Goal: Task Accomplishment & Management: Manage account settings

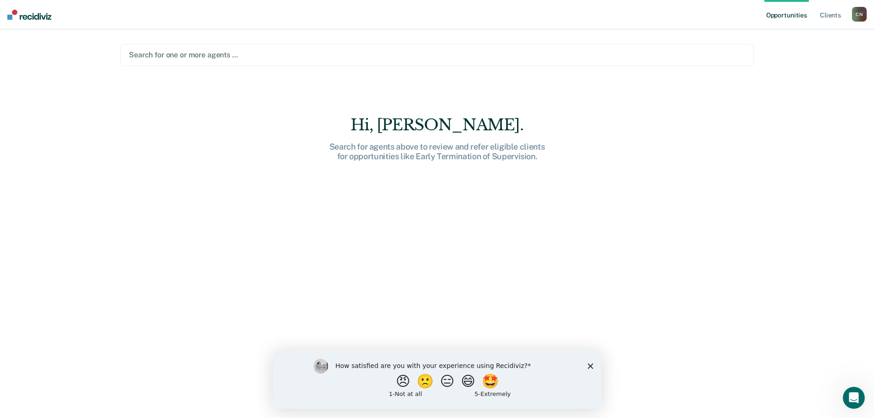
drag, startPoint x: 591, startPoint y: 365, endPoint x: 858, endPoint y: 664, distance: 401.3
click at [591, 365] on polygon "Close survey" at bounding box center [590, 366] width 6 height 6
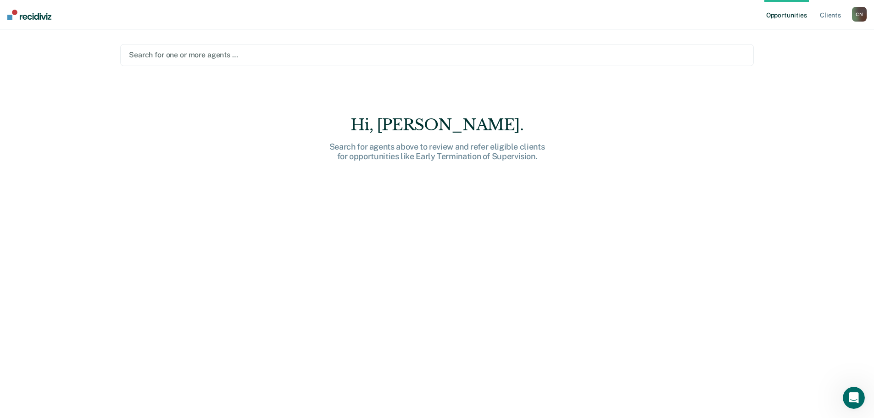
click at [214, 57] on div at bounding box center [437, 55] width 616 height 11
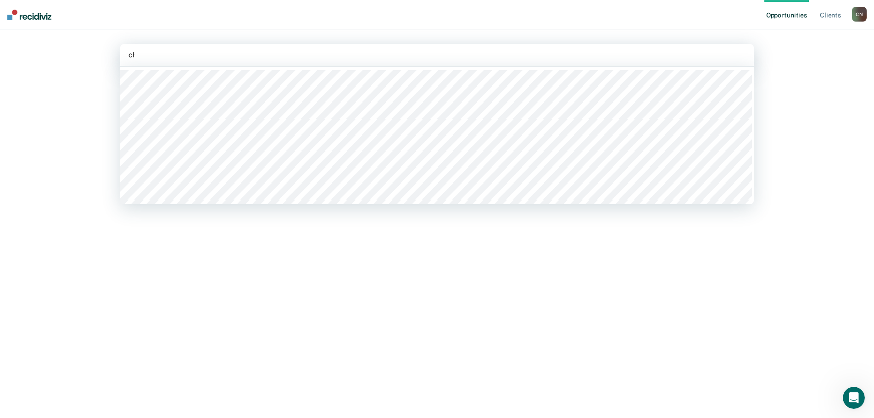
type input "[PERSON_NAME]"
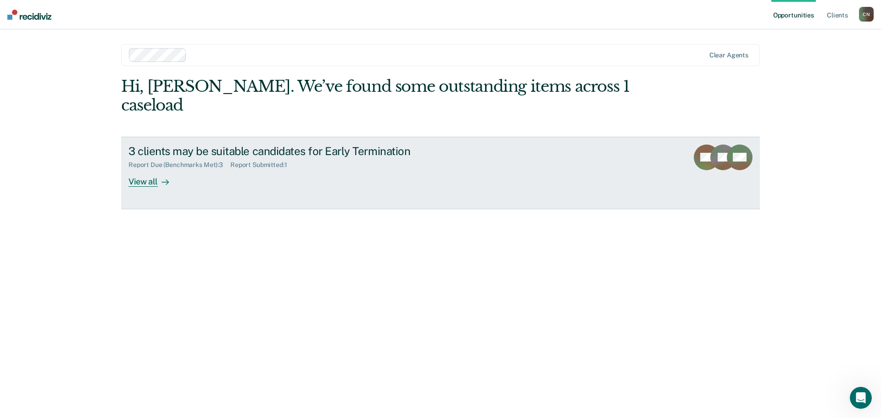
click at [151, 169] on div "View all" at bounding box center [153, 178] width 51 height 18
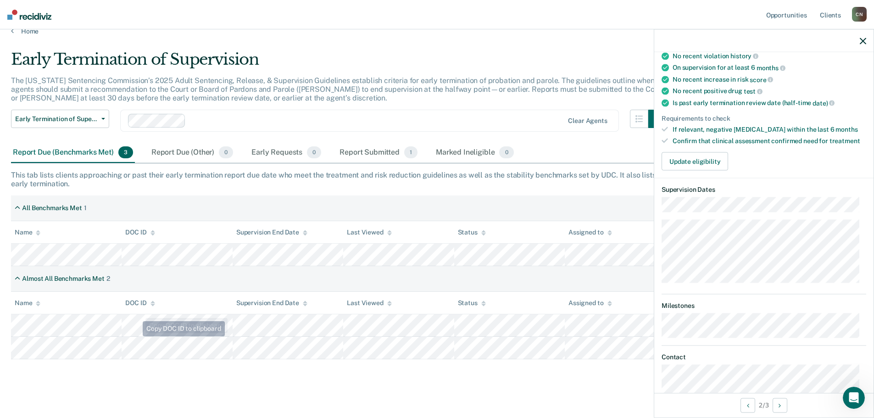
scroll to position [21, 0]
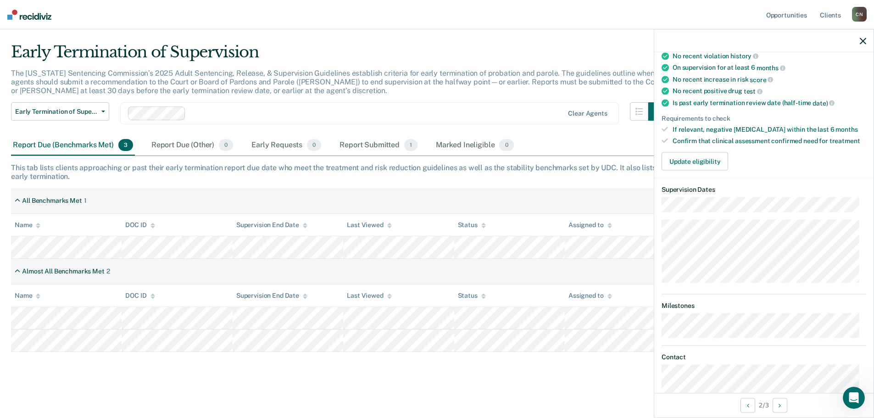
click at [862, 40] on icon "button" at bounding box center [863, 41] width 6 height 6
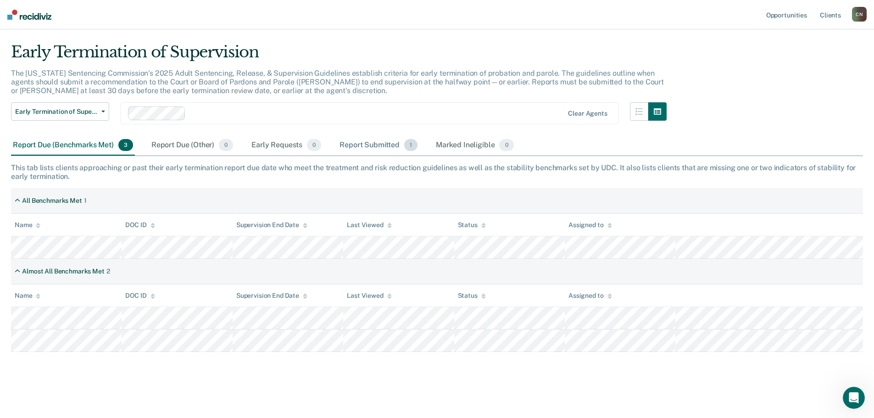
click at [373, 146] on div "Report Submitted 1" at bounding box center [379, 145] width 82 height 20
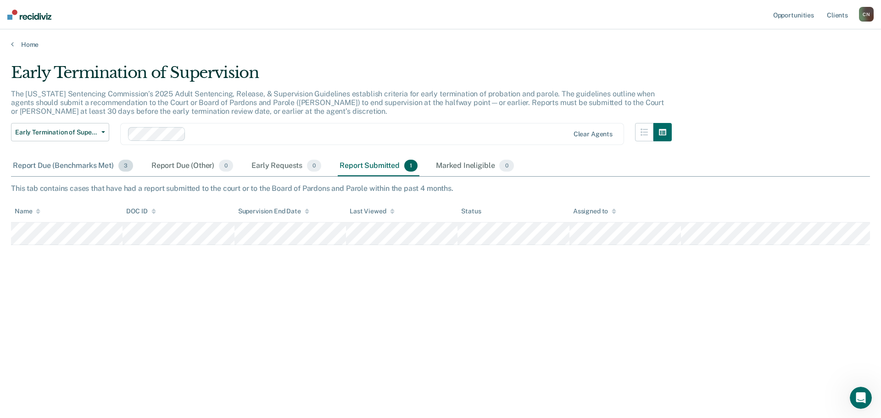
click at [74, 165] on div "Report Due (Benchmarks Met) 3" at bounding box center [73, 166] width 124 height 20
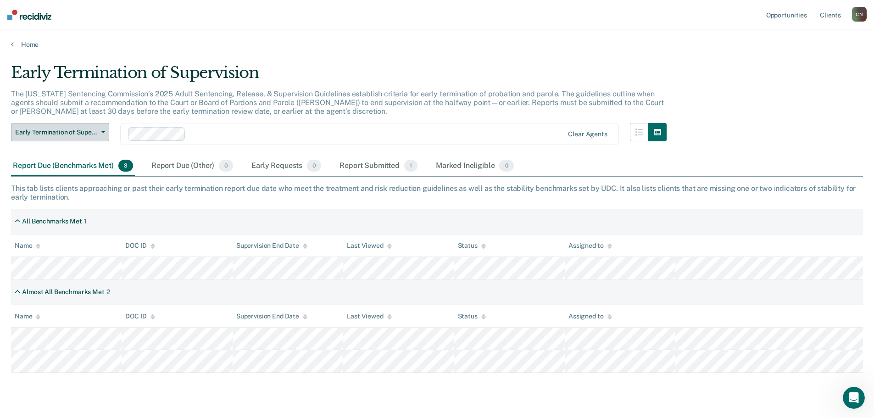
click at [101, 133] on span "button" at bounding box center [101, 132] width 7 height 2
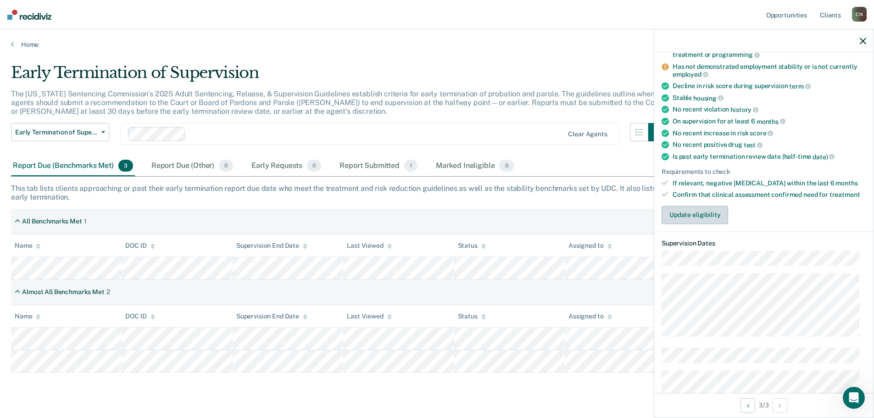
click at [707, 211] on button "Update eligibility" at bounding box center [695, 215] width 67 height 18
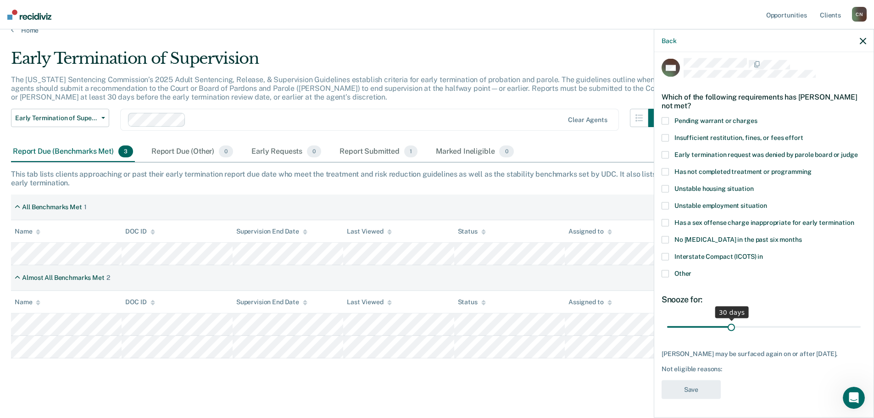
scroll to position [21, 0]
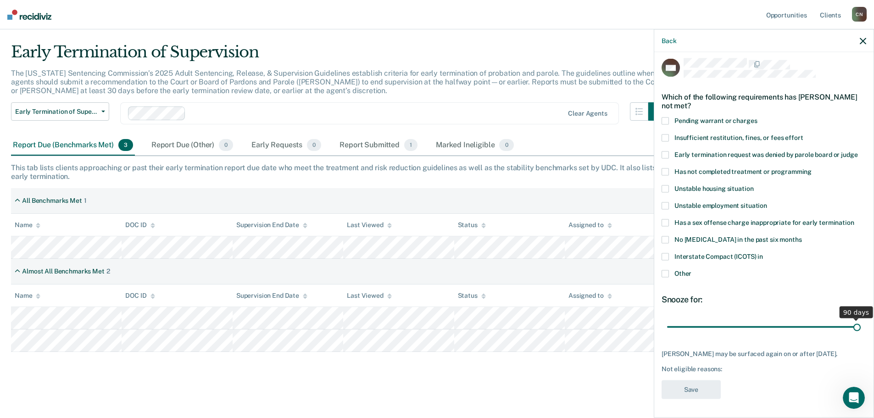
drag, startPoint x: 730, startPoint y: 318, endPoint x: 860, endPoint y: 320, distance: 130.8
type input "90"
click at [860, 320] on input "range" at bounding box center [764, 327] width 194 height 16
click at [664, 270] on span at bounding box center [665, 273] width 7 height 7
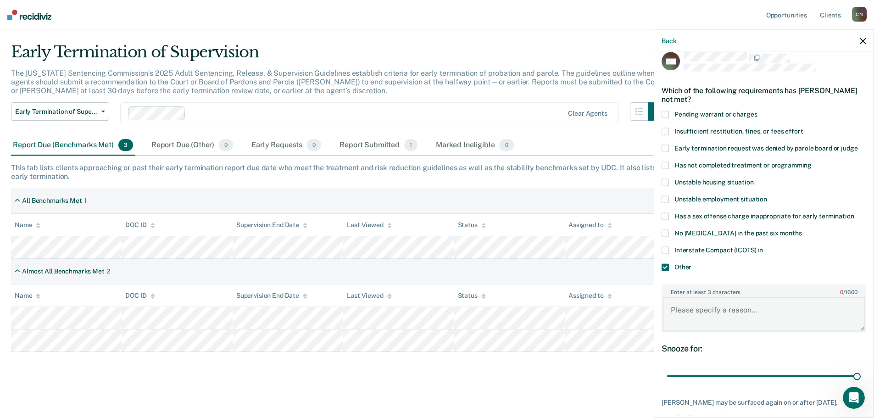
drag, startPoint x: 704, startPoint y: 307, endPoint x: 673, endPoint y: 289, distance: 36.0
click at [705, 307] on textarea "Enter at least 3 characters 0 / 1600" at bounding box center [764, 314] width 203 height 34
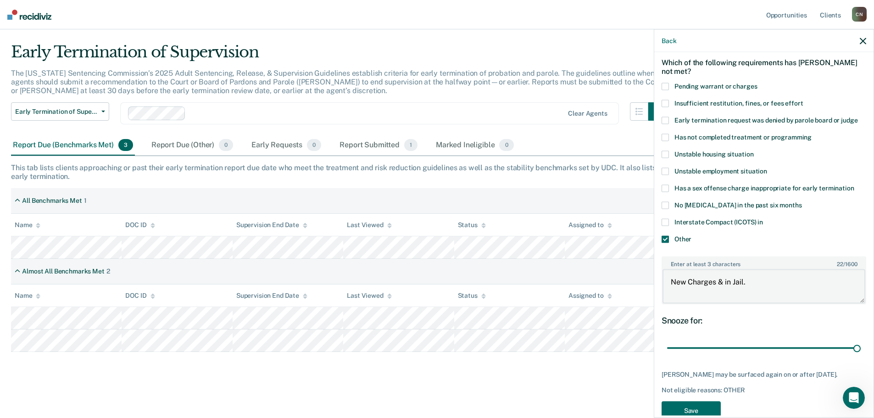
scroll to position [67, 0]
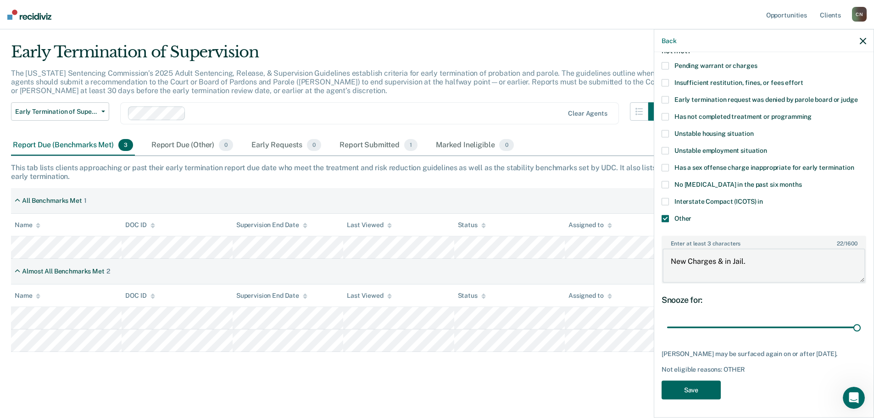
type textarea "New Charges & in Jail."
click at [688, 392] on button "Save" at bounding box center [691, 389] width 59 height 19
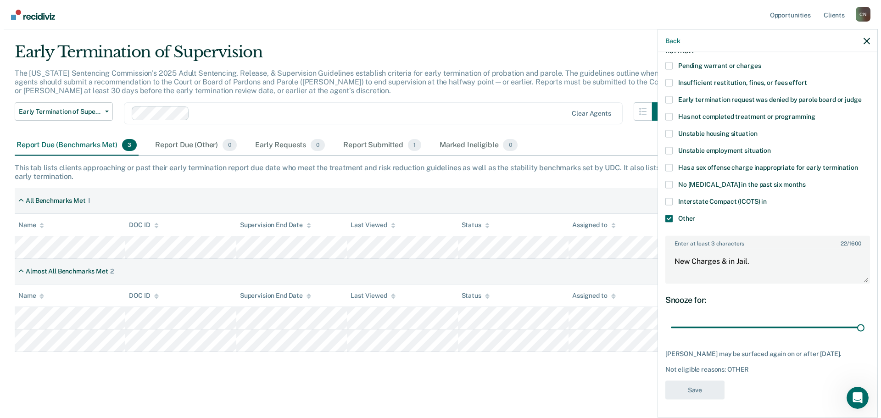
scroll to position [0, 0]
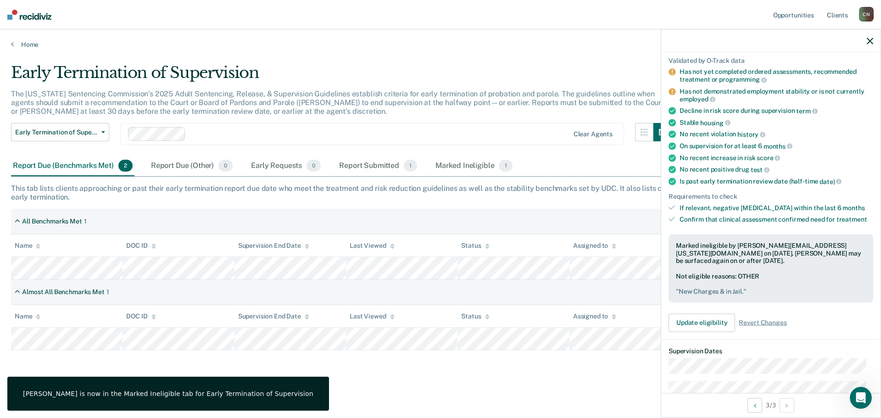
click at [870, 42] on icon "button" at bounding box center [870, 41] width 6 height 6
